Goal: Task Accomplishment & Management: Manage account settings

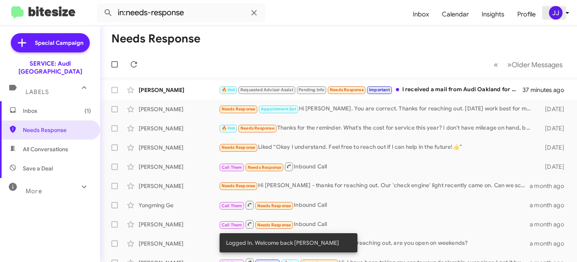
click at [560, 16] on div "JJ" at bounding box center [556, 13] width 14 height 14
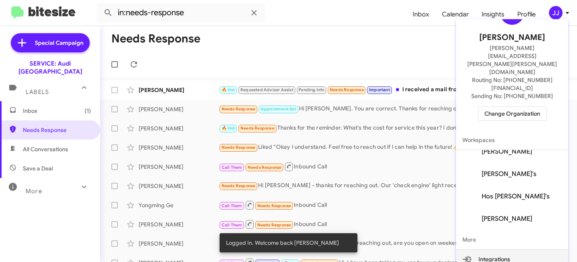
scroll to position [48, 0]
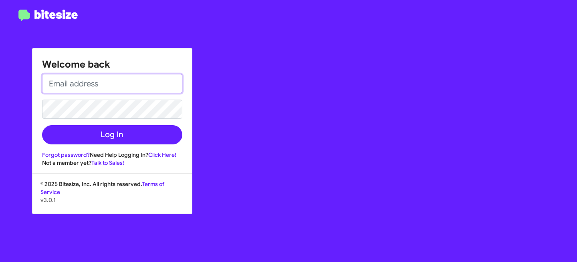
click at [118, 84] on input "email" at bounding box center [112, 83] width 140 height 19
paste input "[PERSON_NAME][EMAIL_ADDRESS][PERSON_NAME][PERSON_NAME][DOMAIN_NAME]"
type input "[PERSON_NAME][EMAIL_ADDRESS][PERSON_NAME][PERSON_NAME][DOMAIN_NAME]"
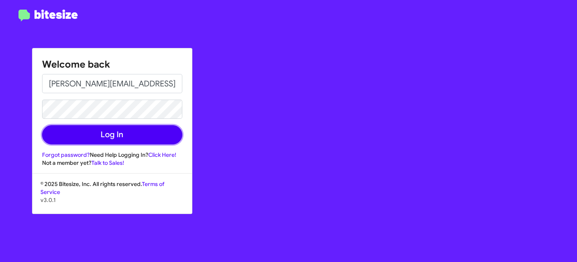
click at [102, 133] on button "Log In" at bounding box center [112, 134] width 140 height 19
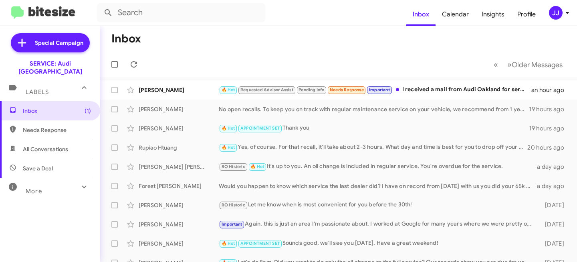
click at [557, 13] on div "JJ" at bounding box center [556, 13] width 14 height 14
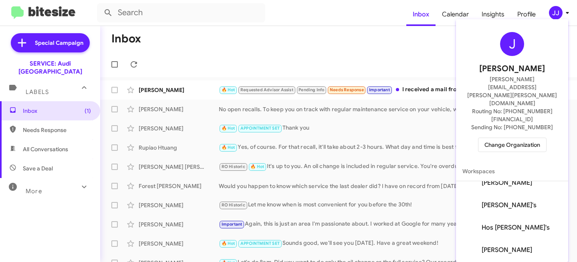
scroll to position [48, 0]
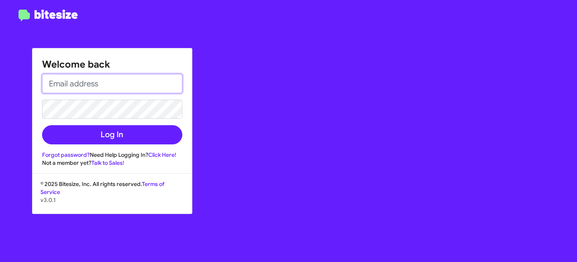
click at [91, 80] on input "email" at bounding box center [112, 83] width 140 height 19
paste input "DUNDALKCHUCK@ADAMSJEEP.COM"
drag, startPoint x: 58, startPoint y: 81, endPoint x: 19, endPoint y: 79, distance: 38.9
click at [19, 79] on div "Welcome back DUNDALKCHUCK@ADAMSJEEP.COM Log In Forgot password? Need Help Loggi…" at bounding box center [288, 131] width 577 height 262
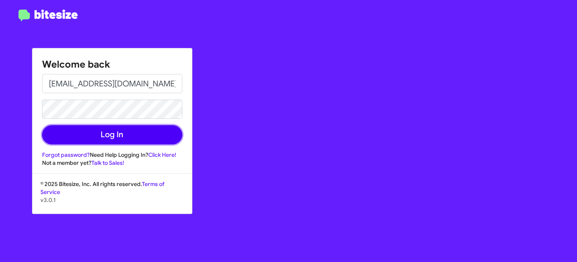
click at [89, 129] on button "Log In" at bounding box center [112, 134] width 140 height 19
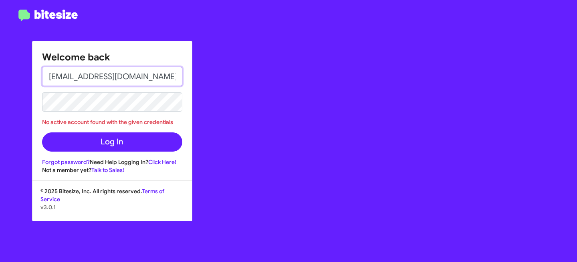
scroll to position [0, 9]
drag, startPoint x: 176, startPoint y: 77, endPoint x: 189, endPoint y: 86, distance: 15.2
click at [189, 86] on div "Welcome back DUNDALKCHUCK@ADAMSJEEP.COM No active account found with the given …" at bounding box center [111, 107] width 159 height 133
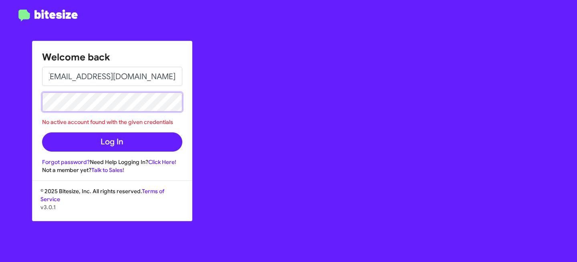
scroll to position [0, 0]
click at [17, 98] on div "Welcome back DUNDALKCHUCK@ADAMSJEEP.COM No active account found with the given …" at bounding box center [288, 131] width 577 height 262
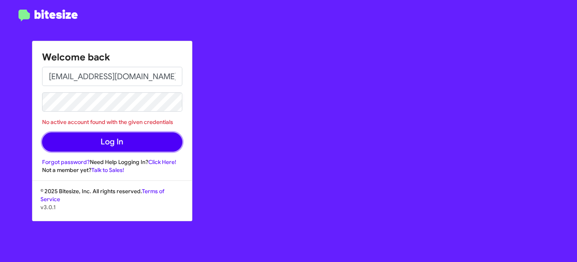
click at [108, 139] on button "Log In" at bounding box center [112, 142] width 140 height 19
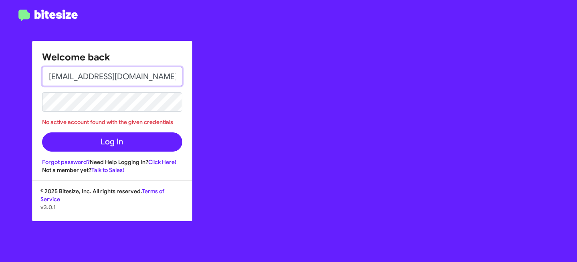
click at [123, 79] on input "DUNDALKCHUCK@ADAMSJEEP.COM" at bounding box center [112, 76] width 140 height 19
paste input "adamsjeep.com"
type input "DUNDALKCHUCK@adamsjeep.com"
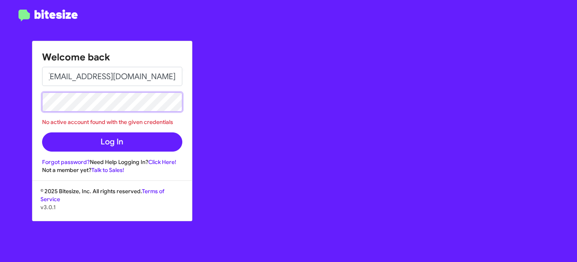
scroll to position [0, 0]
click at [0, 80] on div "Welcome back DUNDALKCHUCK@adamsjeep.com No active account found with the given …" at bounding box center [288, 131] width 577 height 262
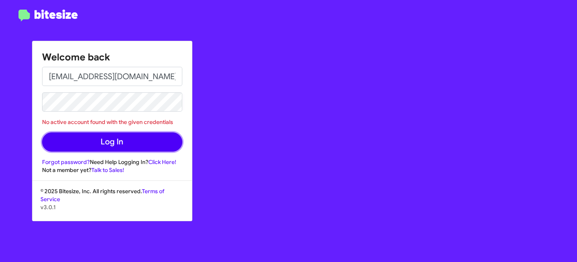
click at [81, 135] on button "Log In" at bounding box center [112, 142] width 140 height 19
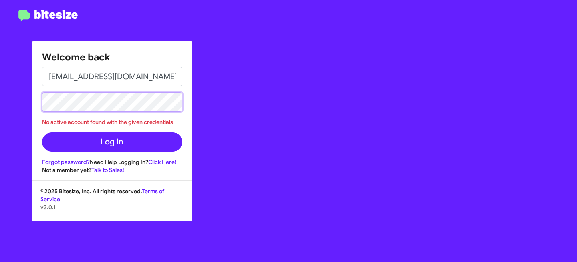
click at [15, 100] on div "Welcome back DUNDALKCHUCK@adamsjeep.com No active account found with the given …" at bounding box center [288, 131] width 577 height 262
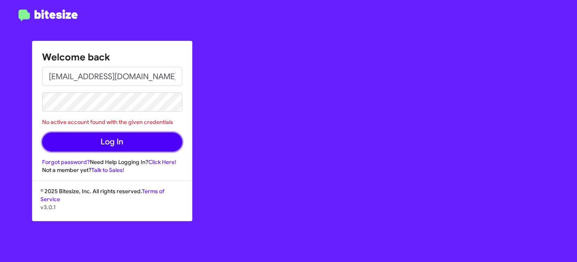
click at [89, 135] on button "Log In" at bounding box center [112, 142] width 140 height 19
